Goal: Information Seeking & Learning: Find specific fact

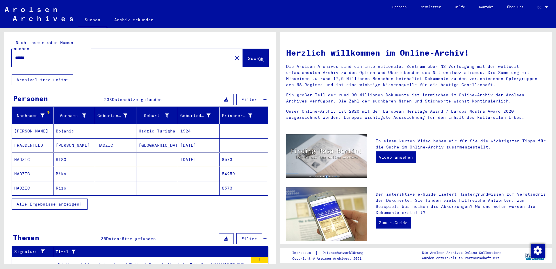
click at [547, 5] on div at bounding box center [546, 7] width 5 height 4
click at [533, 10] on span "English" at bounding box center [531, 10] width 14 height 4
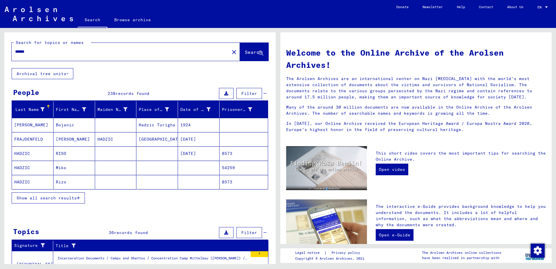
click at [71, 198] on span "Show all search results" at bounding box center [47, 197] width 60 height 5
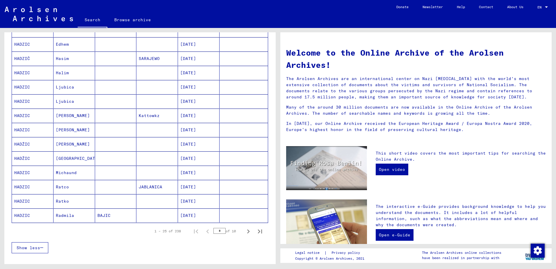
scroll to position [262, 0]
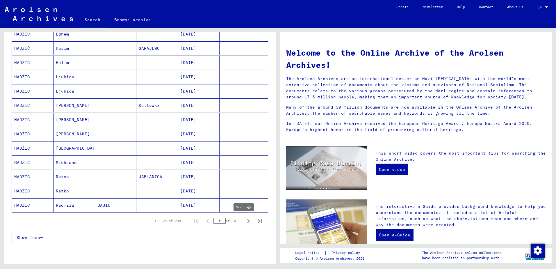
click at [244, 221] on icon "Next page" at bounding box center [248, 221] width 8 height 8
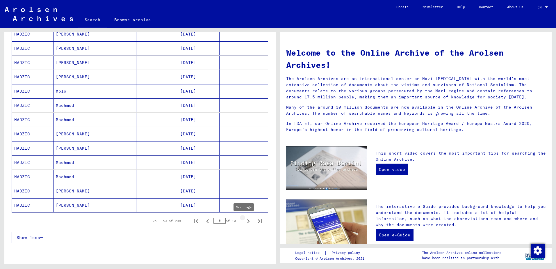
click at [245, 222] on icon "Next page" at bounding box center [248, 221] width 8 height 8
type input "*"
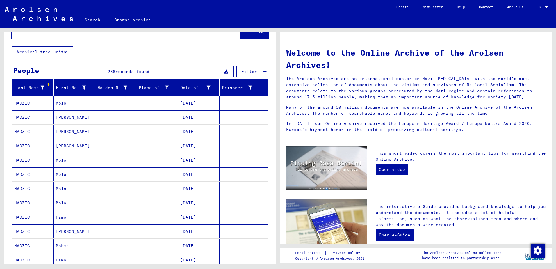
scroll to position [0, 0]
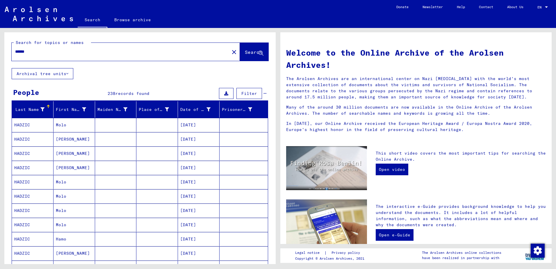
click at [60, 54] on input "******" at bounding box center [118, 52] width 207 height 6
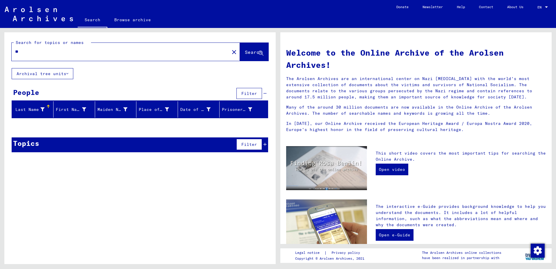
type input "*"
type input "******"
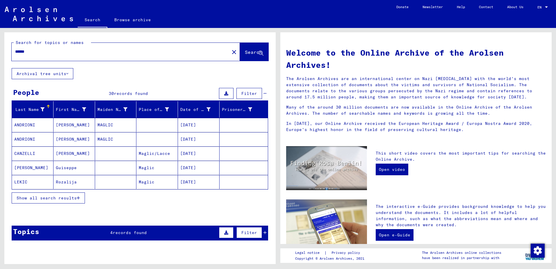
click at [81, 198] on button "Show all search results" at bounding box center [48, 197] width 73 height 11
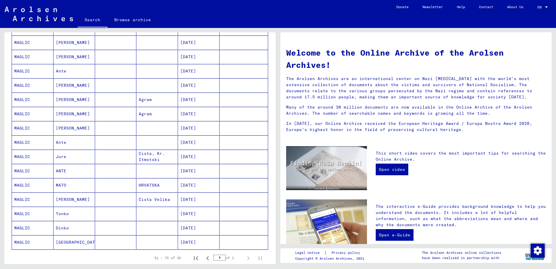
scroll to position [233, 0]
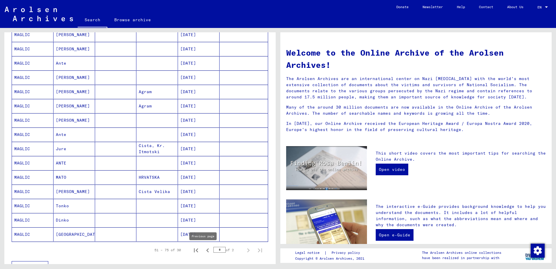
click at [204, 251] on icon "Previous page" at bounding box center [207, 250] width 8 height 8
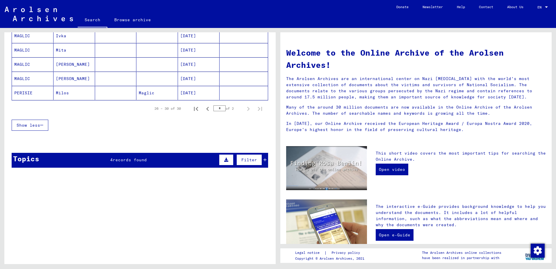
scroll to position [7, 0]
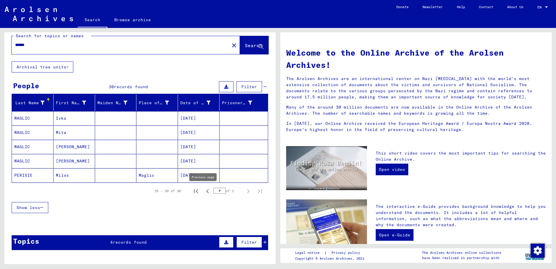
click at [203, 192] on icon "Previous page" at bounding box center [207, 191] width 8 height 8
type input "*"
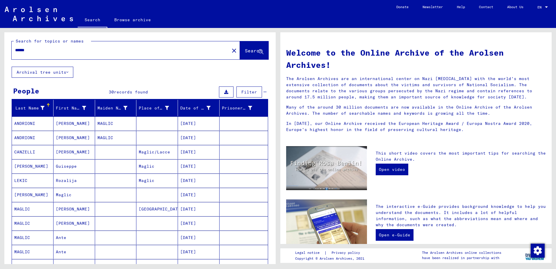
scroll to position [0, 0]
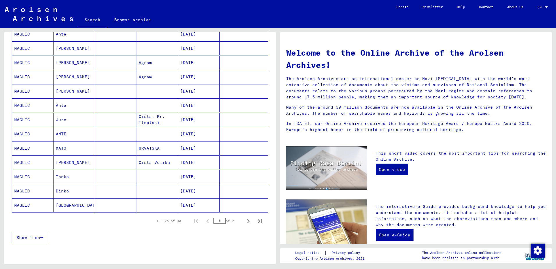
click at [72, 204] on mat-cell "[GEOGRAPHIC_DATA]" at bounding box center [74, 205] width 42 height 14
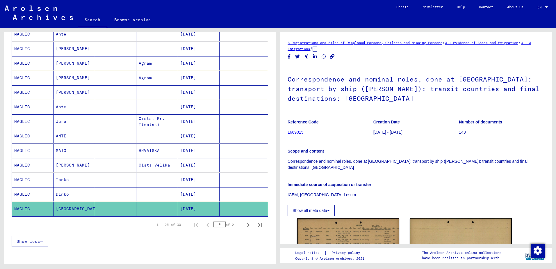
scroll to position [58, 0]
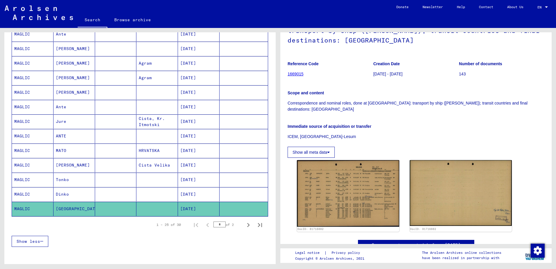
click at [365, 190] on img at bounding box center [348, 193] width 102 height 67
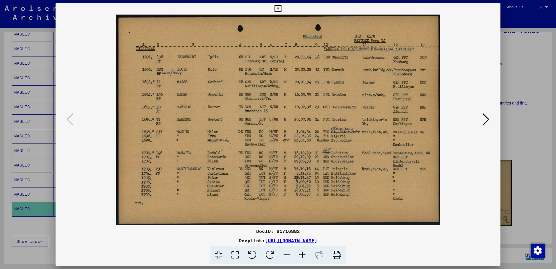
click at [46, 223] on div at bounding box center [278, 134] width 556 height 269
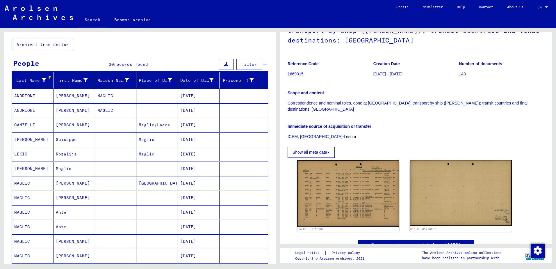
scroll to position [0, 0]
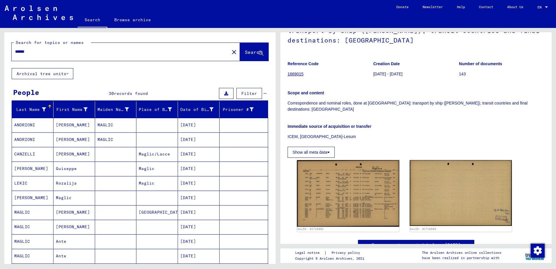
click at [74, 53] on input "******" at bounding box center [120, 52] width 211 height 6
click at [48, 77] on button "Archival tree units" at bounding box center [43, 73] width 62 height 11
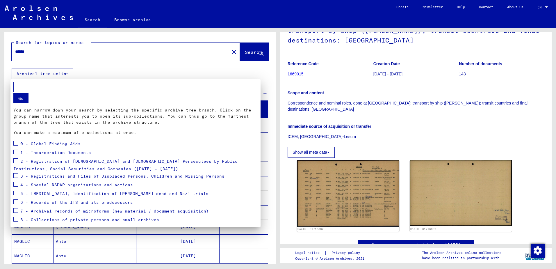
click at [72, 52] on div at bounding box center [278, 134] width 556 height 269
click at [72, 52] on input "******" at bounding box center [120, 52] width 211 height 6
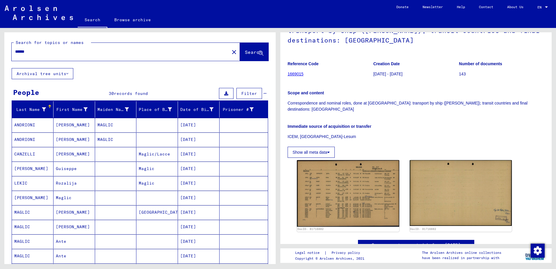
type input "*"
type input "*****"
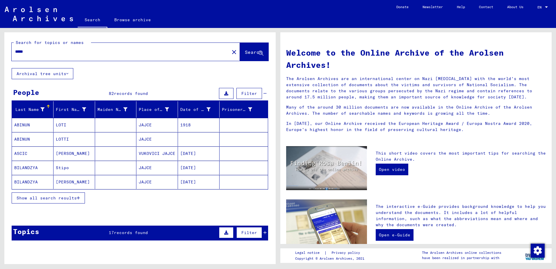
click at [69, 199] on span "Show all search results" at bounding box center [47, 197] width 60 height 5
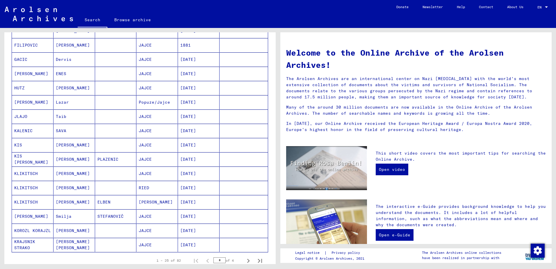
scroll to position [233, 0]
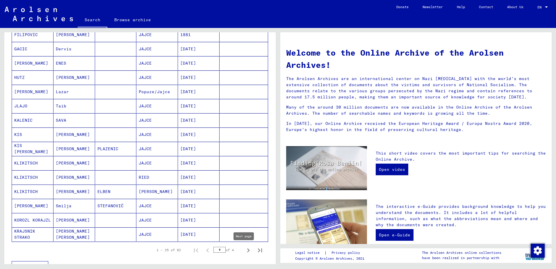
click at [244, 250] on icon "Next page" at bounding box center [248, 250] width 8 height 8
type input "*"
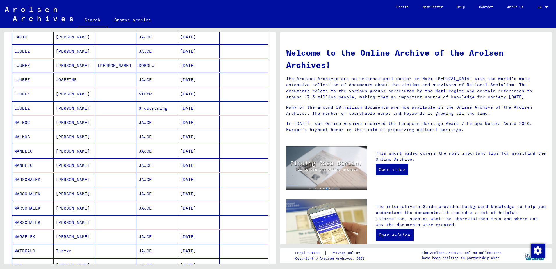
scroll to position [0, 0]
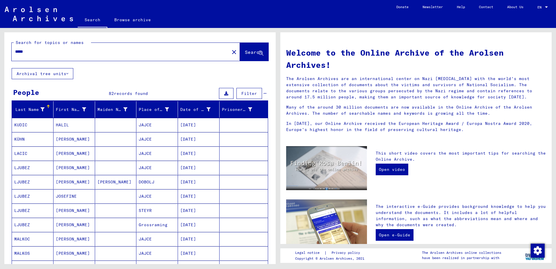
click at [113, 56] on div "*****" at bounding box center [117, 51] width 211 height 13
click at [29, 48] on div "*****" at bounding box center [117, 51] width 211 height 13
drag, startPoint x: 29, startPoint y: 48, endPoint x: 75, endPoint y: 51, distance: 45.8
click at [75, 51] on input "*****" at bounding box center [118, 52] width 207 height 6
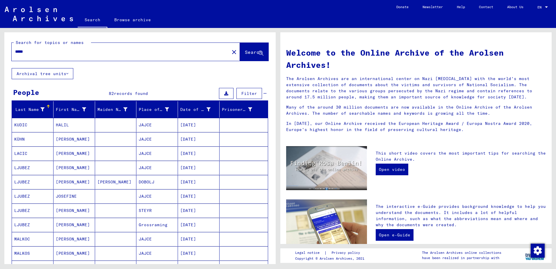
click at [41, 53] on input "*****" at bounding box center [118, 52] width 207 height 6
type input "*******"
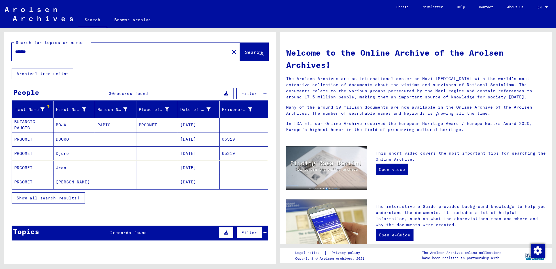
click at [36, 182] on mat-cell "PRGOMET" at bounding box center [33, 182] width 42 height 14
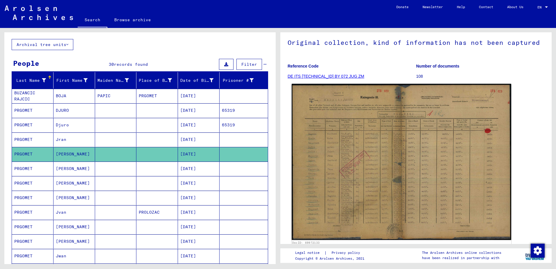
scroll to position [58, 0]
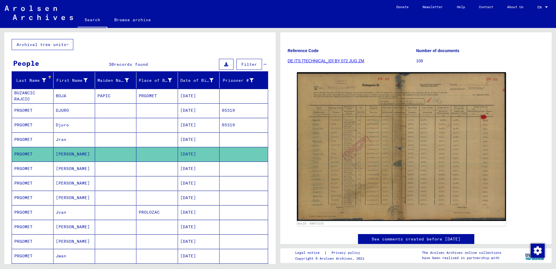
click at [76, 166] on mat-cell "[PERSON_NAME]" at bounding box center [74, 168] width 42 height 14
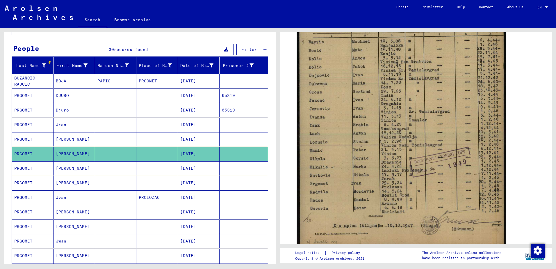
scroll to position [58, 0]
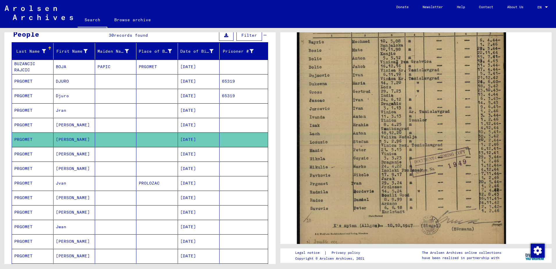
click at [70, 154] on mat-cell "[PERSON_NAME]" at bounding box center [74, 154] width 42 height 14
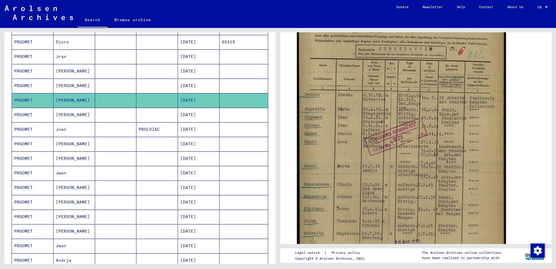
scroll to position [145, 0]
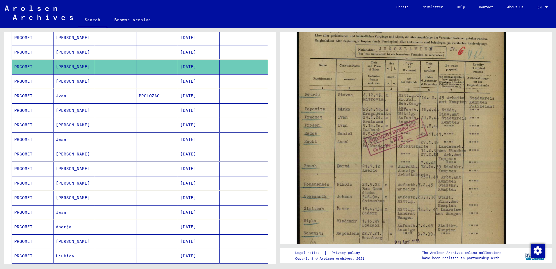
click at [75, 108] on mat-cell "[PERSON_NAME]" at bounding box center [74, 110] width 42 height 14
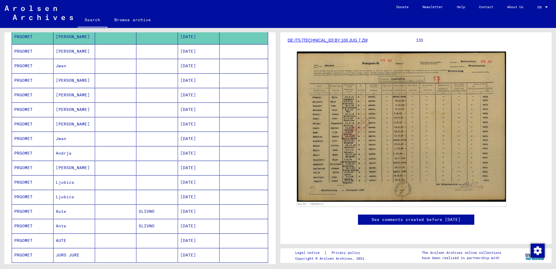
scroll to position [262, 0]
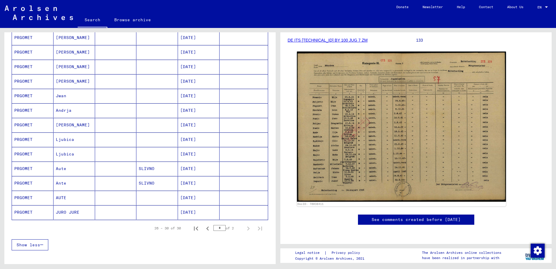
click at [69, 186] on mat-cell "Ante" at bounding box center [74, 183] width 42 height 14
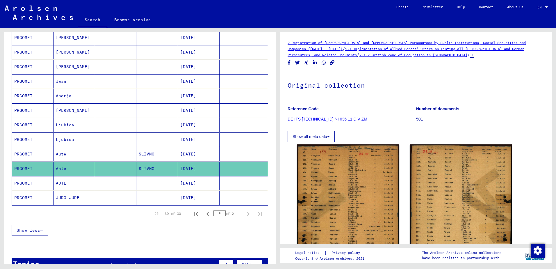
scroll to position [291, 0]
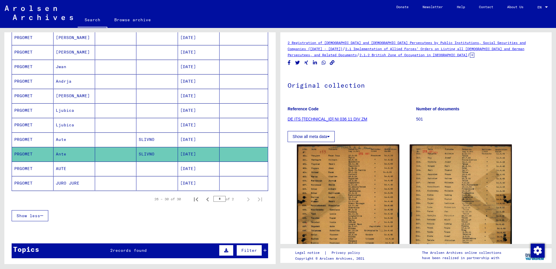
click at [82, 81] on mat-cell "Andrja" at bounding box center [74, 81] width 42 height 14
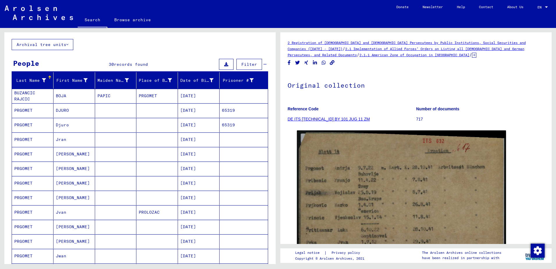
click at [149, 214] on mat-cell "PROLOZAC" at bounding box center [157, 212] width 42 height 14
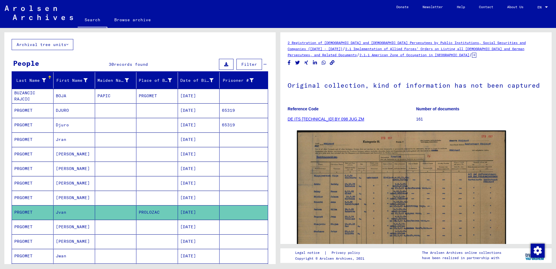
click at [106, 96] on mat-cell "PAPIC" at bounding box center [116, 96] width 42 height 14
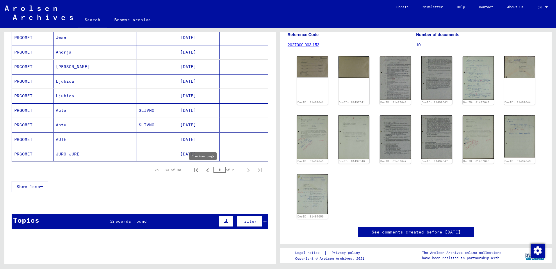
click at [204, 172] on icon "Previous page" at bounding box center [207, 170] width 8 height 8
click at [244, 169] on icon "Next page" at bounding box center [248, 170] width 8 height 8
type input "*"
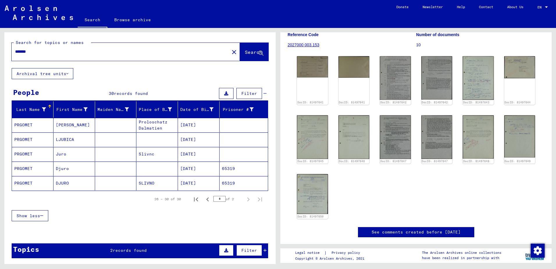
click at [155, 131] on mat-cell "Proloschatz Dalmatien" at bounding box center [157, 125] width 42 height 14
